Goal: Navigation & Orientation: Find specific page/section

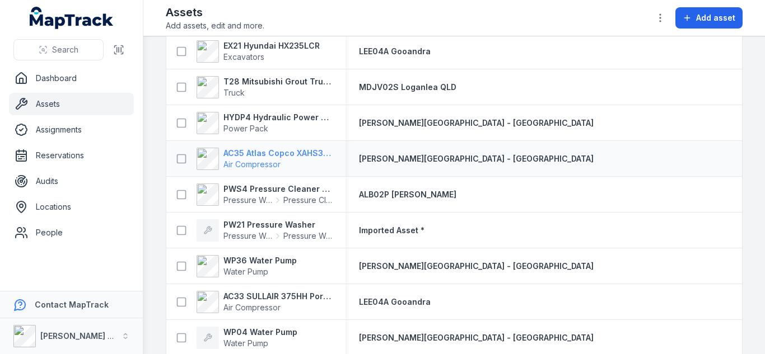
scroll to position [10972, 0]
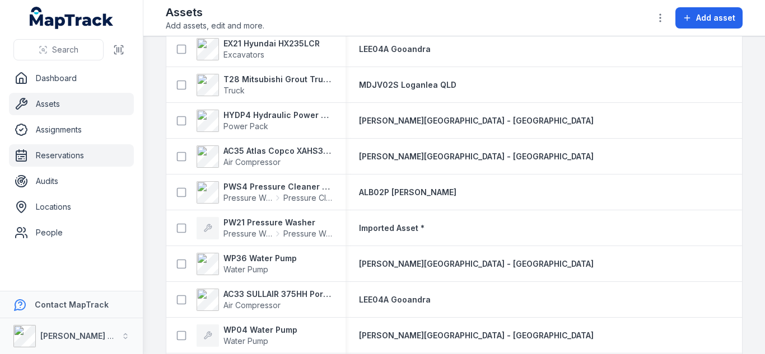
click at [65, 163] on link "Reservations" at bounding box center [71, 155] width 125 height 22
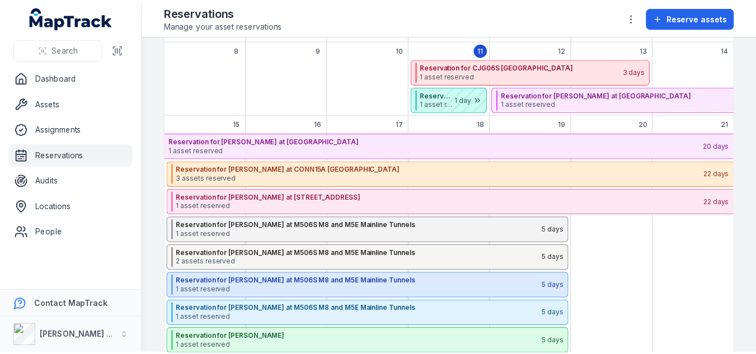
scroll to position [224, 0]
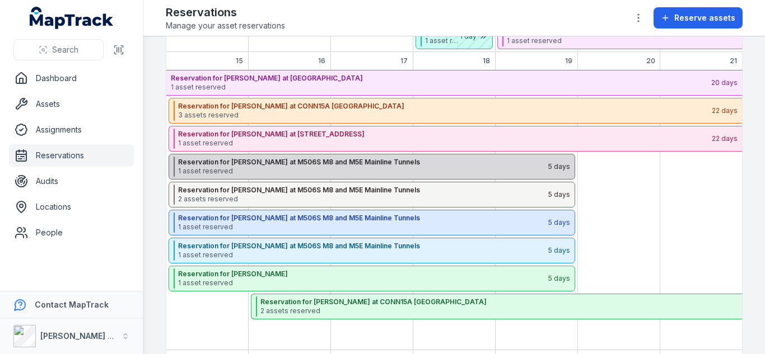
click at [213, 156] on div "Reservation for Daniel Finkelstein at M506S M8 and M5E Mainline Tunnels 1 asset…" at bounding box center [372, 167] width 406 height 26
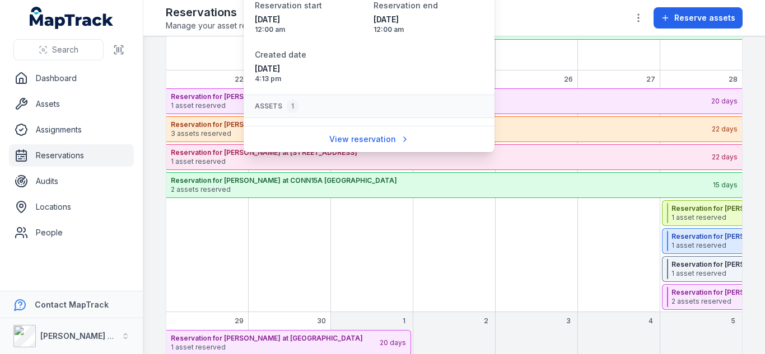
scroll to position [0, 0]
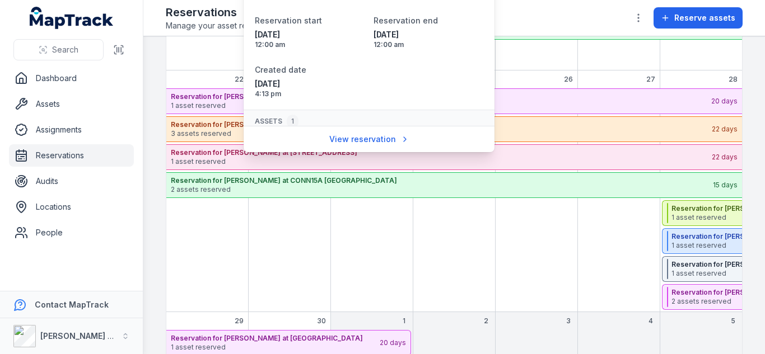
drag, startPoint x: 196, startPoint y: 38, endPoint x: 191, endPoint y: 43, distance: 6.7
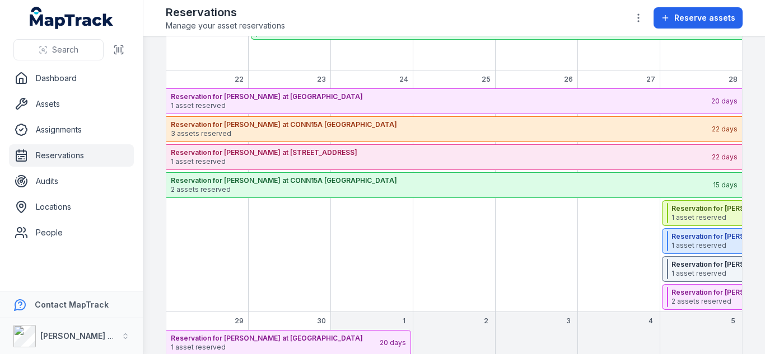
scroll to position [195, 0]
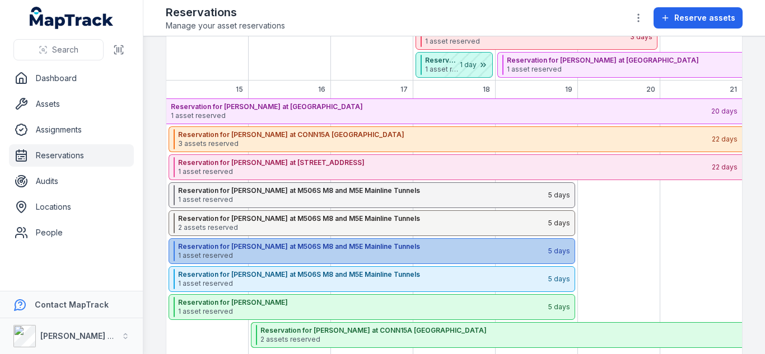
click at [261, 250] on strong "Reservation for [PERSON_NAME] at M506S M8 and M5E Mainline Tunnels" at bounding box center [362, 246] width 369 height 9
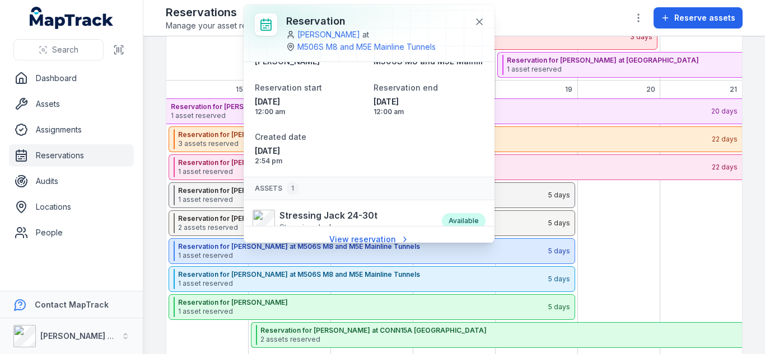
scroll to position [49, 0]
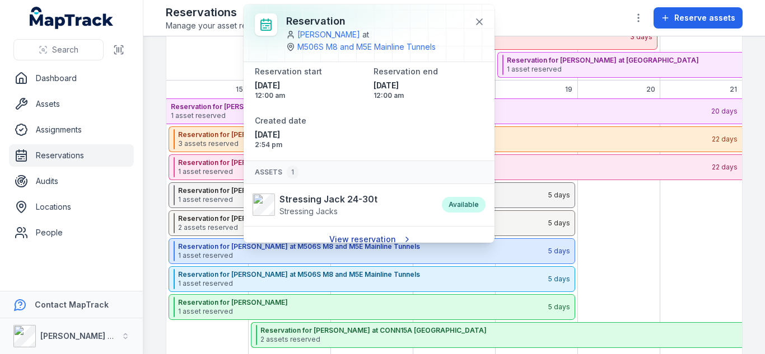
click at [359, 234] on link "View reservation" at bounding box center [369, 239] width 95 height 21
click at [358, 236] on link "View reservation" at bounding box center [369, 239] width 95 height 21
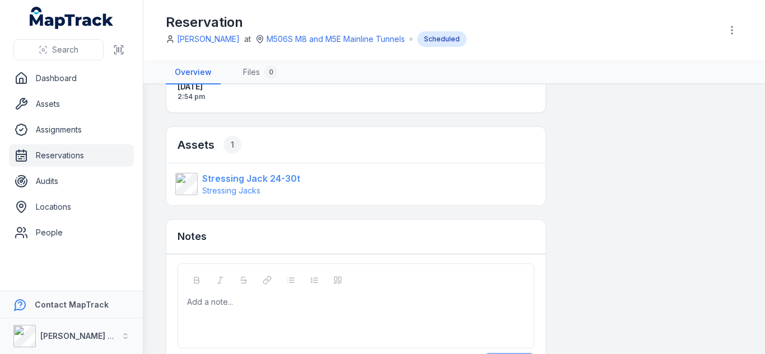
scroll to position [211, 0]
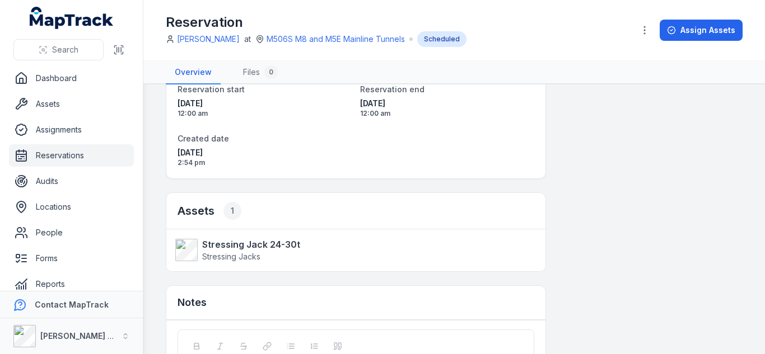
scroll to position [99, 0]
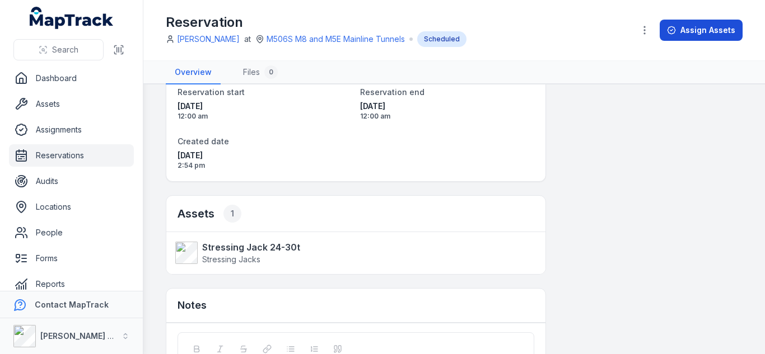
click at [699, 34] on button "Assign Assets" at bounding box center [700, 30] width 83 height 21
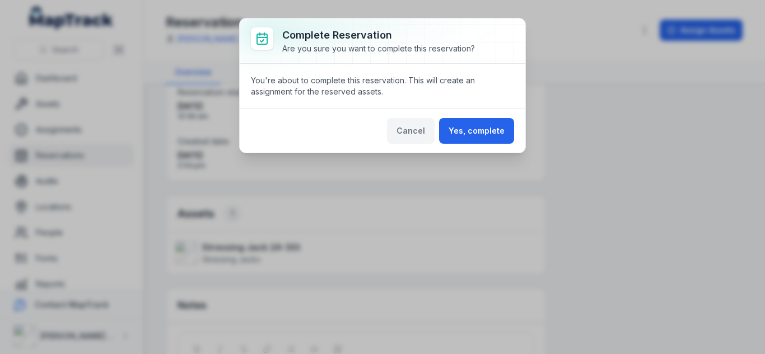
click at [422, 135] on button "Cancel" at bounding box center [411, 131] width 48 height 26
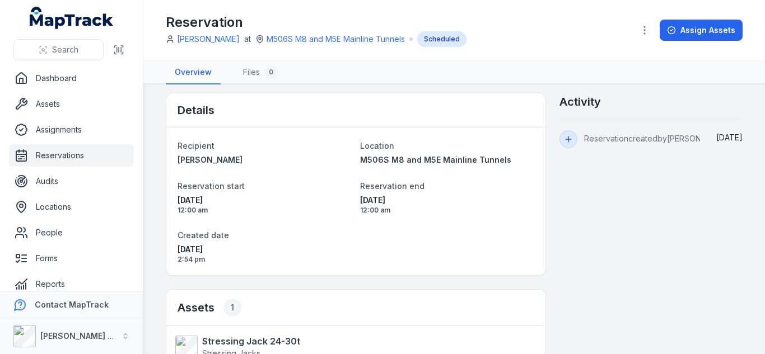
scroll to position [0, 0]
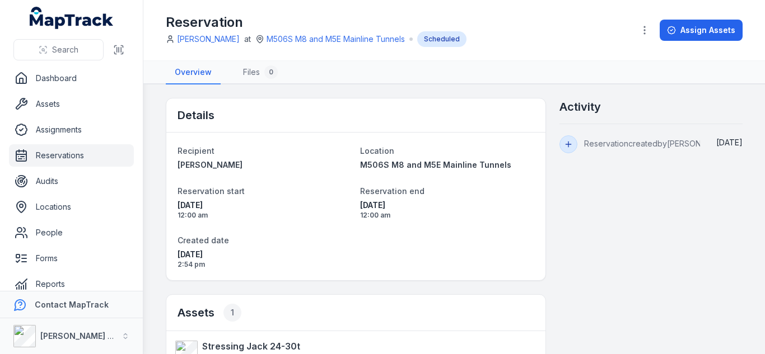
click at [104, 145] on ul "Dashboard Assets Assignments Reservations Audits Locations People Forms Reports…" at bounding box center [71, 207] width 125 height 280
click at [99, 156] on link "Reservations" at bounding box center [71, 155] width 125 height 22
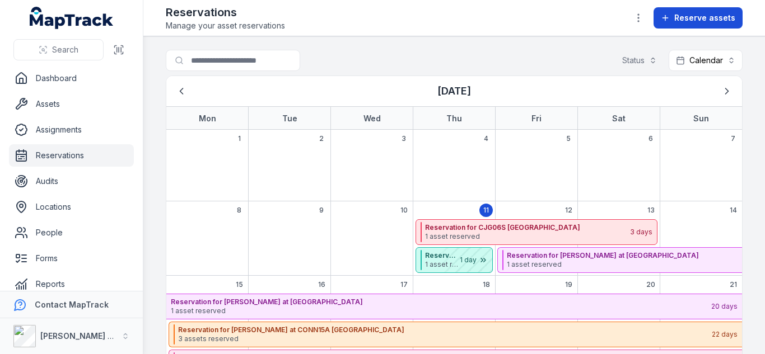
click at [700, 12] on button "Reserve assets" at bounding box center [697, 17] width 89 height 21
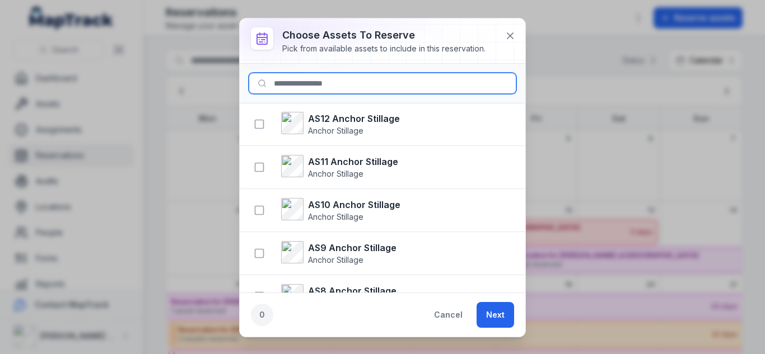
click at [371, 88] on input at bounding box center [383, 83] width 268 height 21
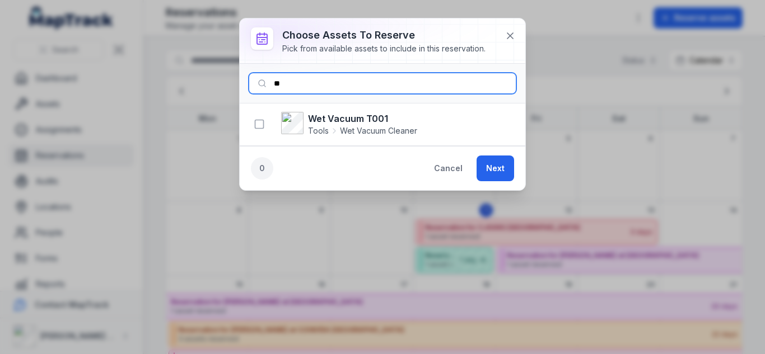
type input "*"
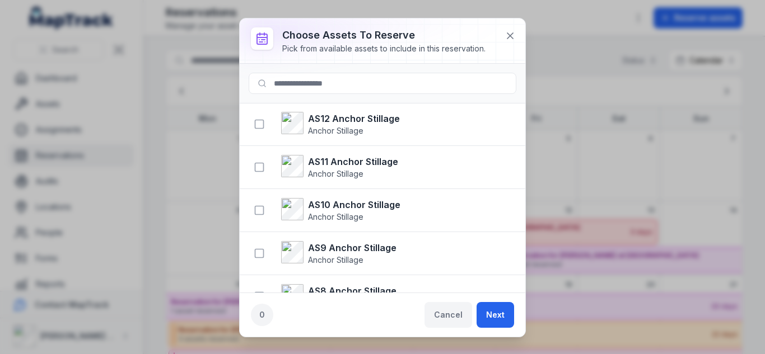
click at [450, 312] on button "Cancel" at bounding box center [448, 315] width 48 height 26
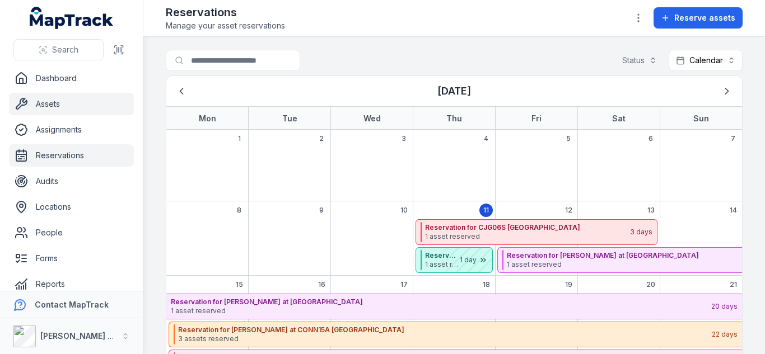
click at [61, 109] on link "Assets" at bounding box center [71, 104] width 125 height 22
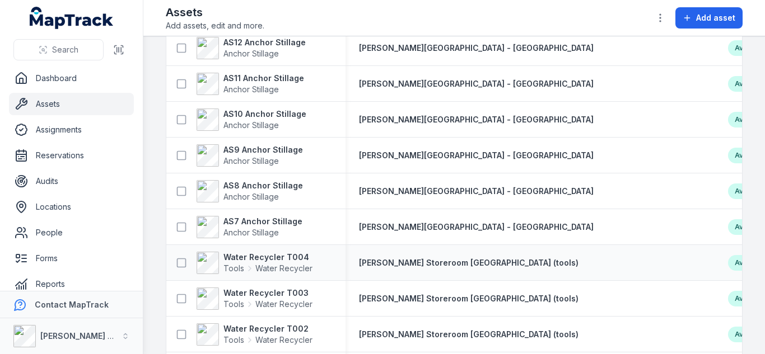
scroll to position [168, 0]
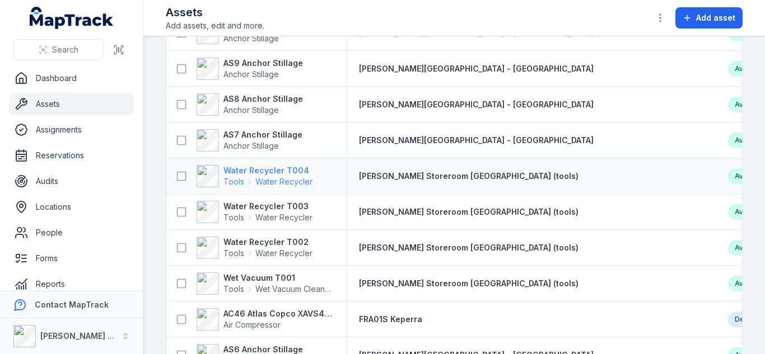
click at [263, 179] on span "Water Recycler" at bounding box center [283, 181] width 57 height 11
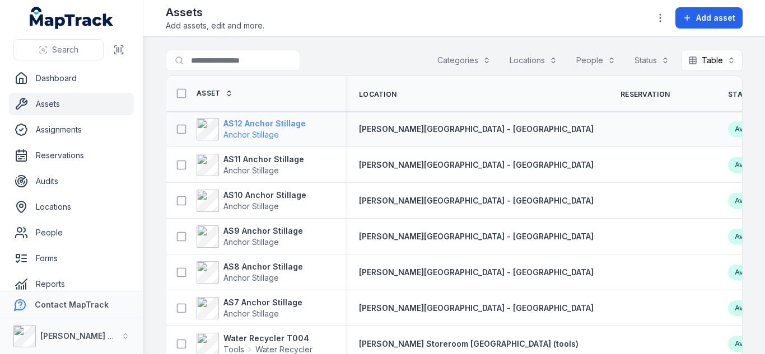
click at [259, 136] on span "Anchor Stillage" at bounding box center [250, 135] width 55 height 10
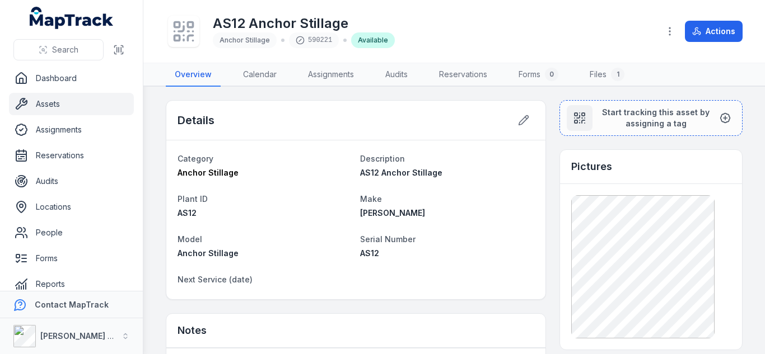
click at [55, 102] on link "Assets" at bounding box center [71, 104] width 125 height 22
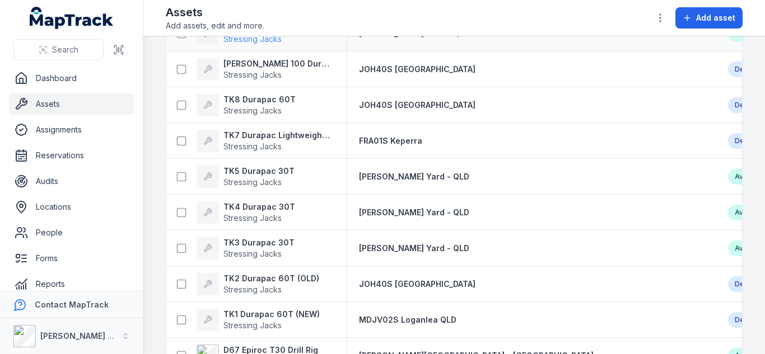
scroll to position [896, 0]
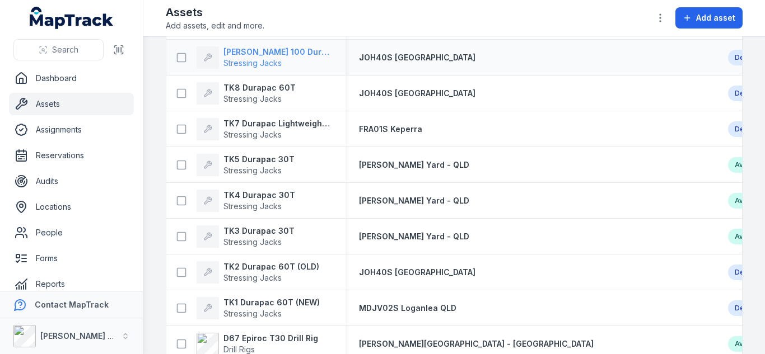
click at [263, 58] on span "Stressing Jacks" at bounding box center [252, 63] width 58 height 10
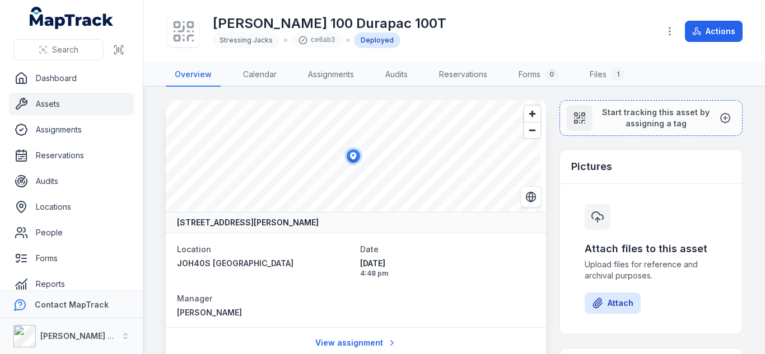
click at [67, 106] on link "Assets" at bounding box center [71, 104] width 125 height 22
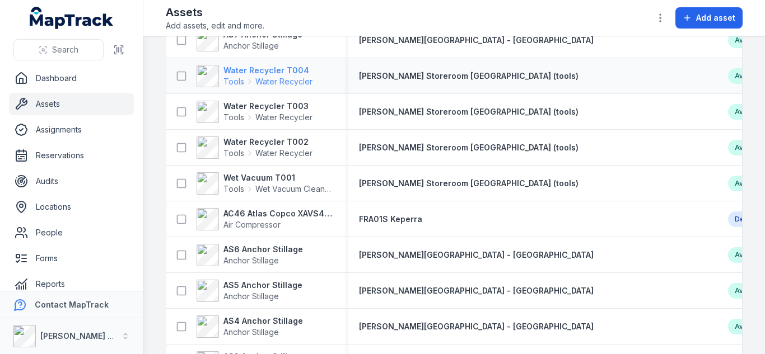
scroll to position [280, 0]
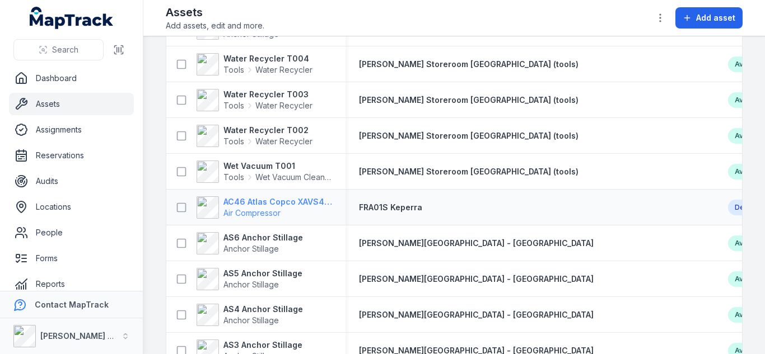
click at [277, 208] on span "Air Compressor" at bounding box center [251, 213] width 57 height 10
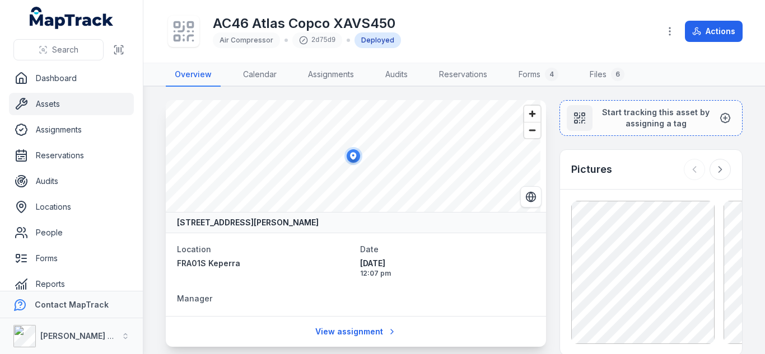
click at [77, 106] on link "Assets" at bounding box center [71, 104] width 125 height 22
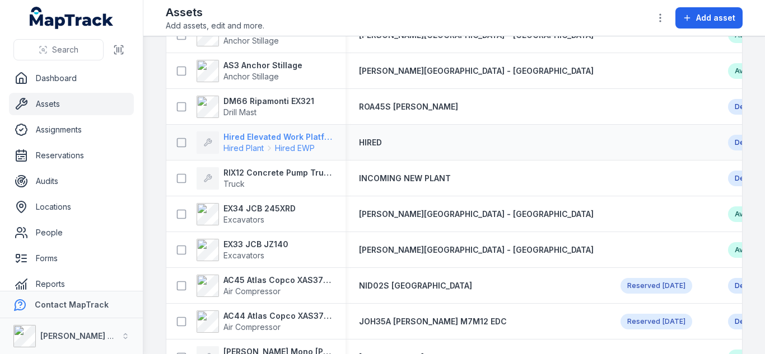
scroll to position [616, 0]
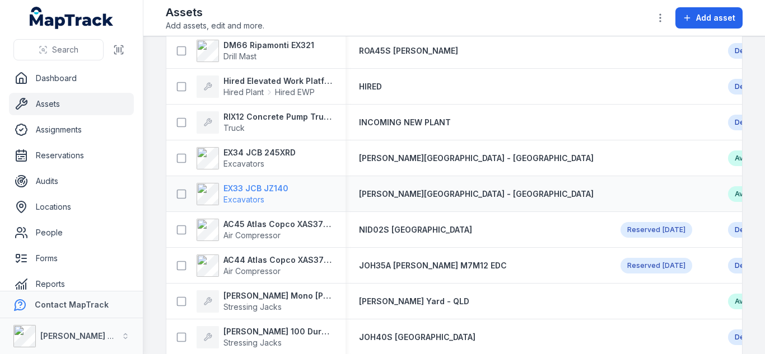
click at [275, 193] on strong "EX33 JCB JZ140" at bounding box center [255, 188] width 65 height 11
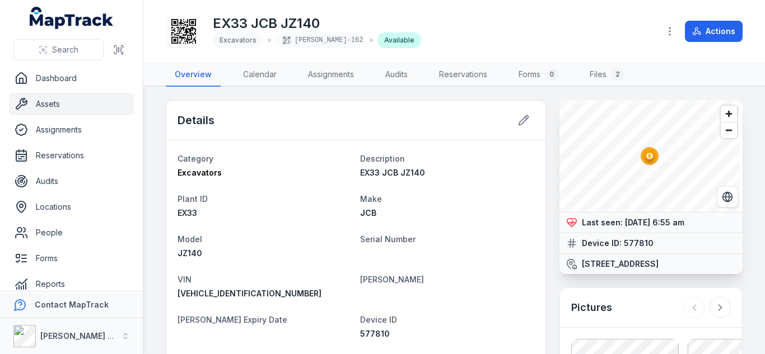
click at [59, 109] on link "Assets" at bounding box center [71, 104] width 125 height 22
